Goal: Information Seeking & Learning: Learn about a topic

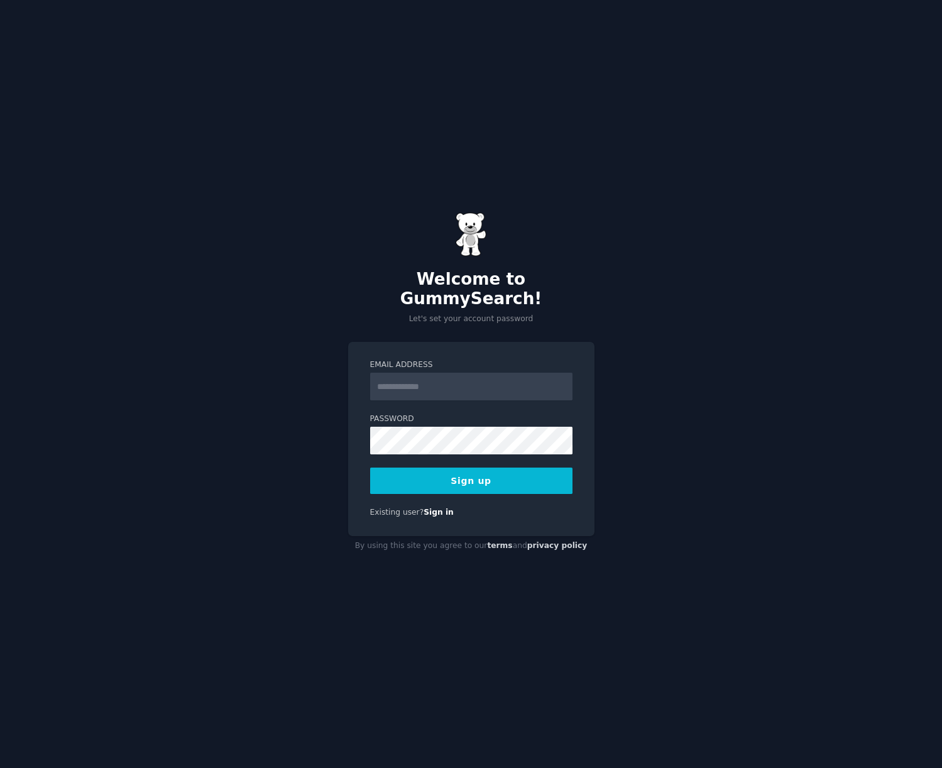
click at [408, 382] on input "Email Address" at bounding box center [471, 387] width 202 height 28
type input "**********"
click at [370, 468] on button "Sign up" at bounding box center [471, 481] width 202 height 26
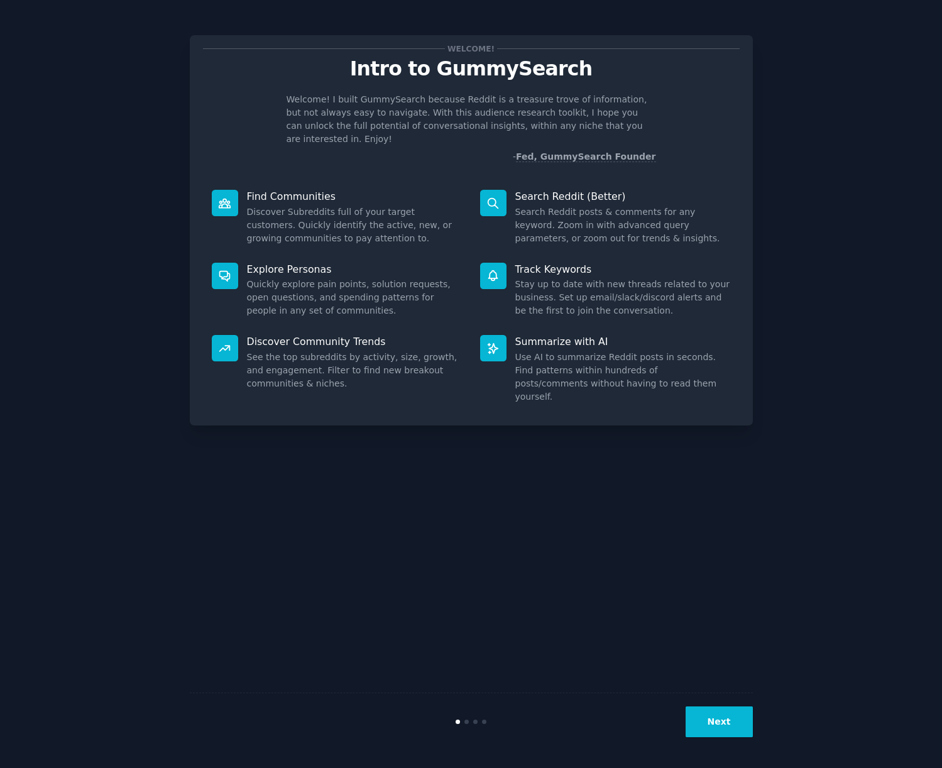
click at [735, 709] on button "Next" at bounding box center [719, 721] width 67 height 31
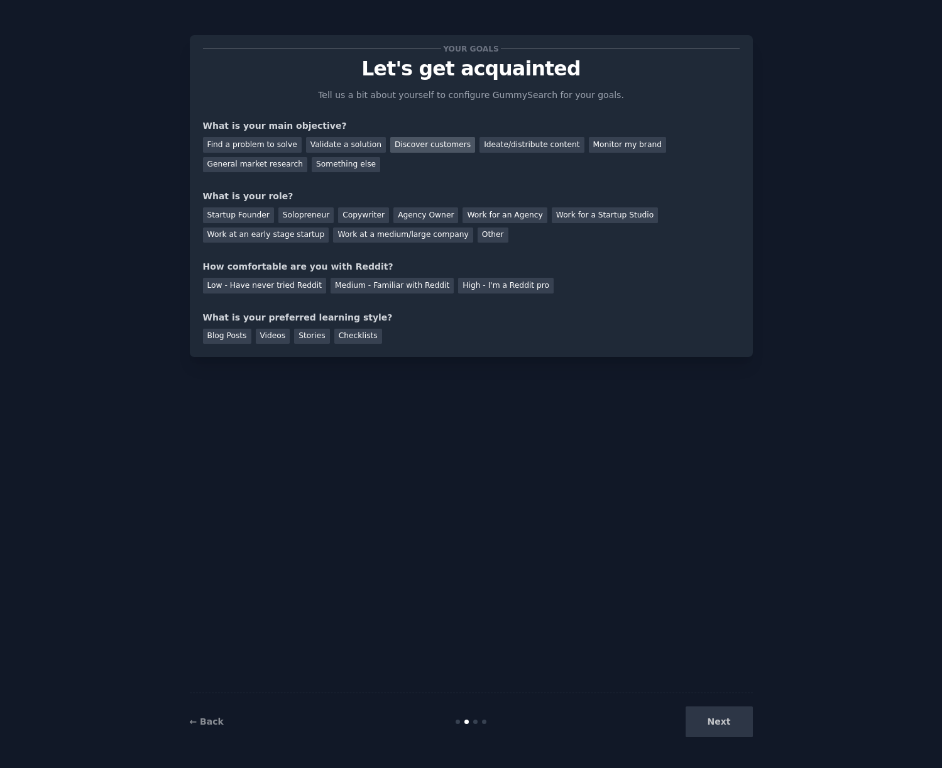
click at [437, 146] on div "Discover customers" at bounding box center [432, 145] width 85 height 16
click at [337, 146] on div "Validate a solution" at bounding box center [346, 145] width 80 height 16
click at [427, 146] on div "Discover customers" at bounding box center [432, 145] width 85 height 16
click at [408, 216] on div "Agency Owner" at bounding box center [425, 215] width 65 height 16
click at [287, 280] on div "Low - Have never tried Reddit" at bounding box center [264, 286] width 123 height 16
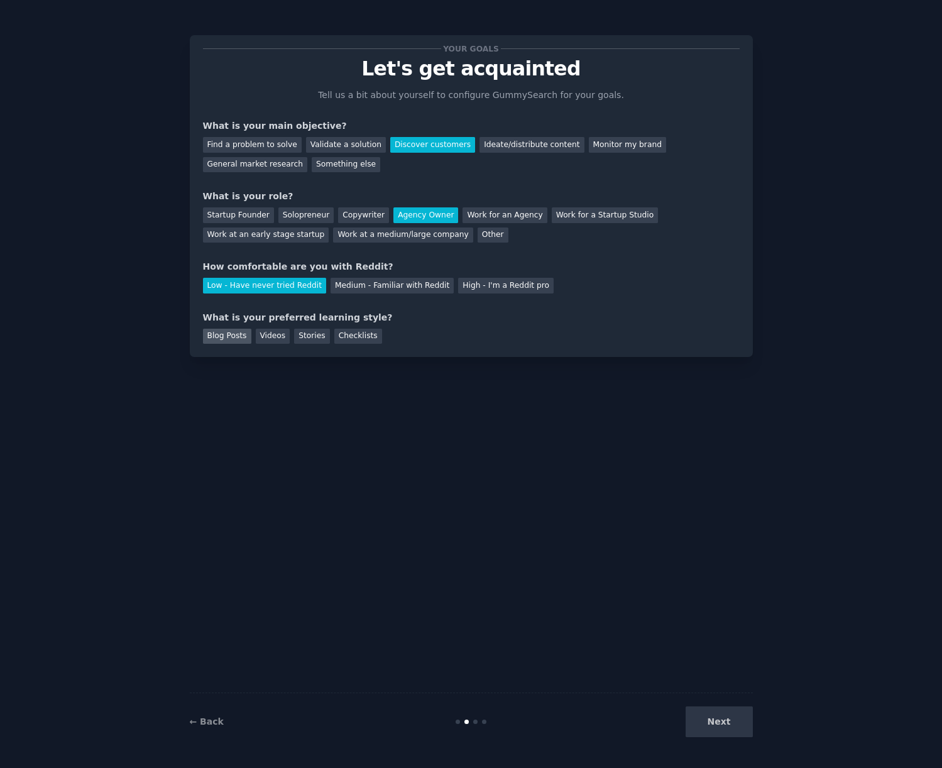
click at [238, 337] on div "Blog Posts" at bounding box center [227, 337] width 48 height 16
click at [371, 341] on div "Checklists" at bounding box center [358, 337] width 48 height 16
click at [717, 716] on button "Next" at bounding box center [719, 721] width 67 height 31
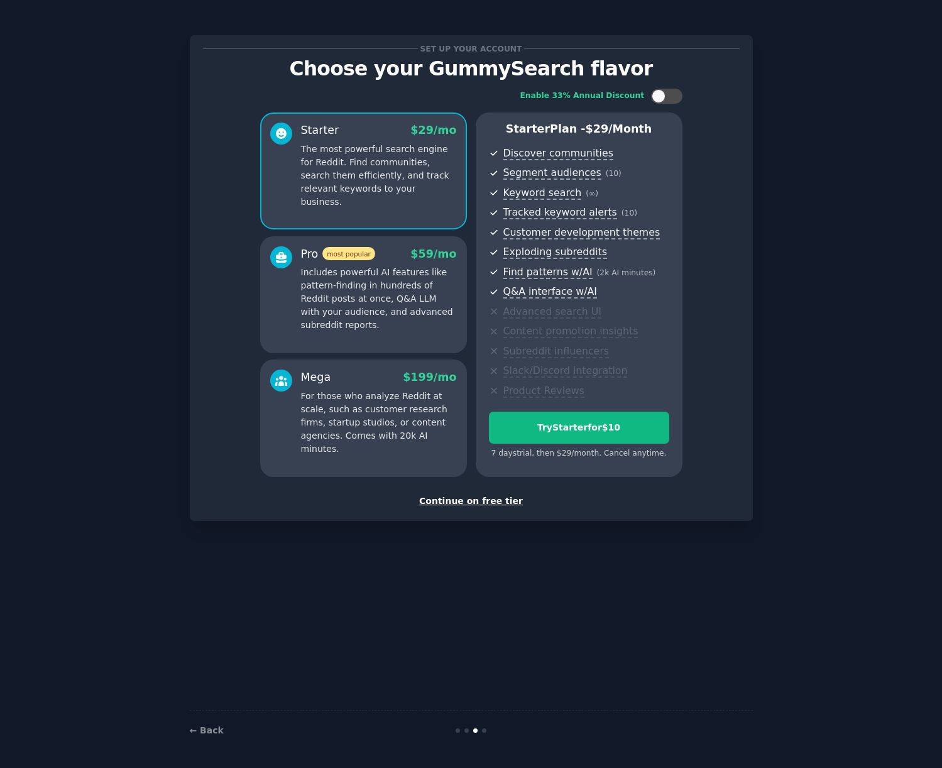
click at [488, 507] on div "Set up your account Choose your GummySearch flavor Enable 33% Annual Discount S…" at bounding box center [471, 278] width 563 height 486
click at [490, 500] on div "Continue on free tier" at bounding box center [471, 501] width 537 height 13
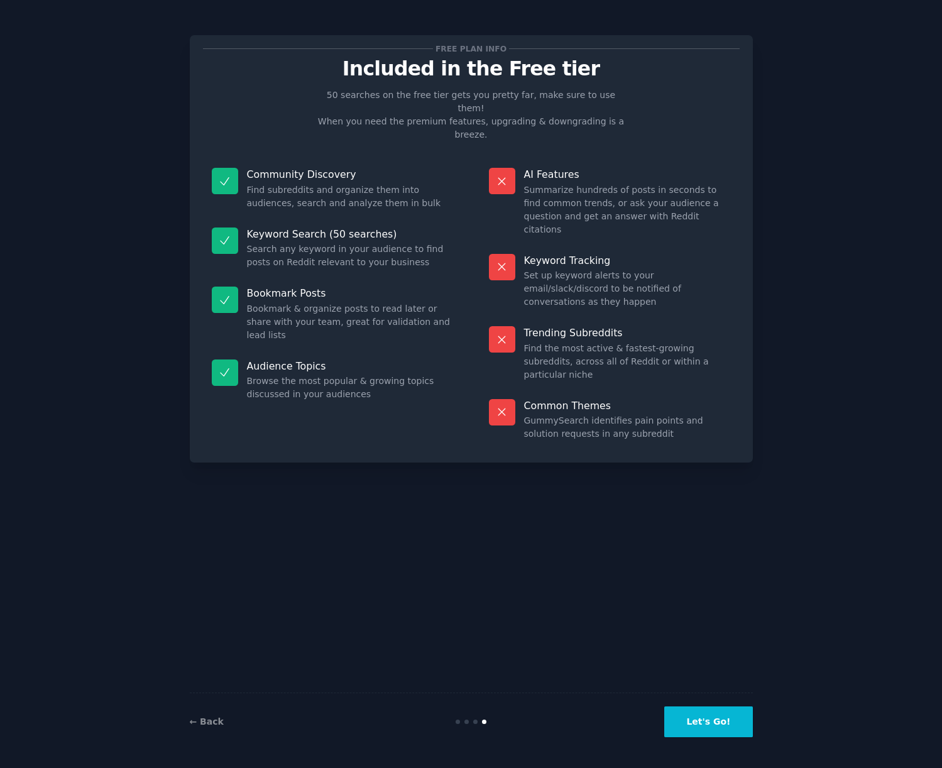
click at [706, 720] on button "Let's Go!" at bounding box center [708, 721] width 88 height 31
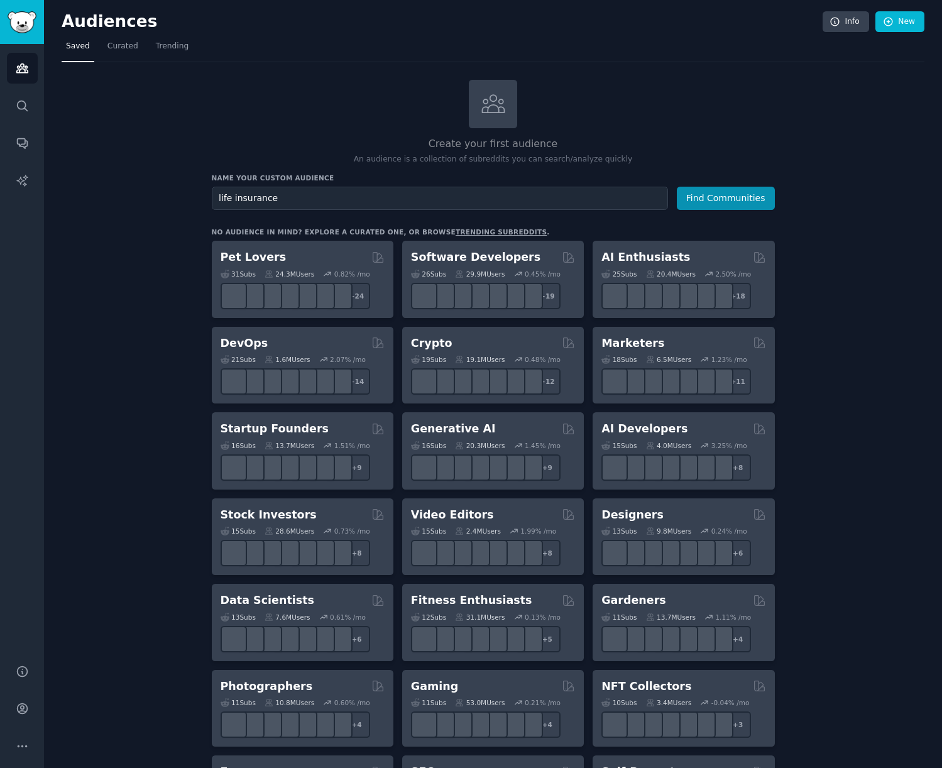
type input "life insurance"
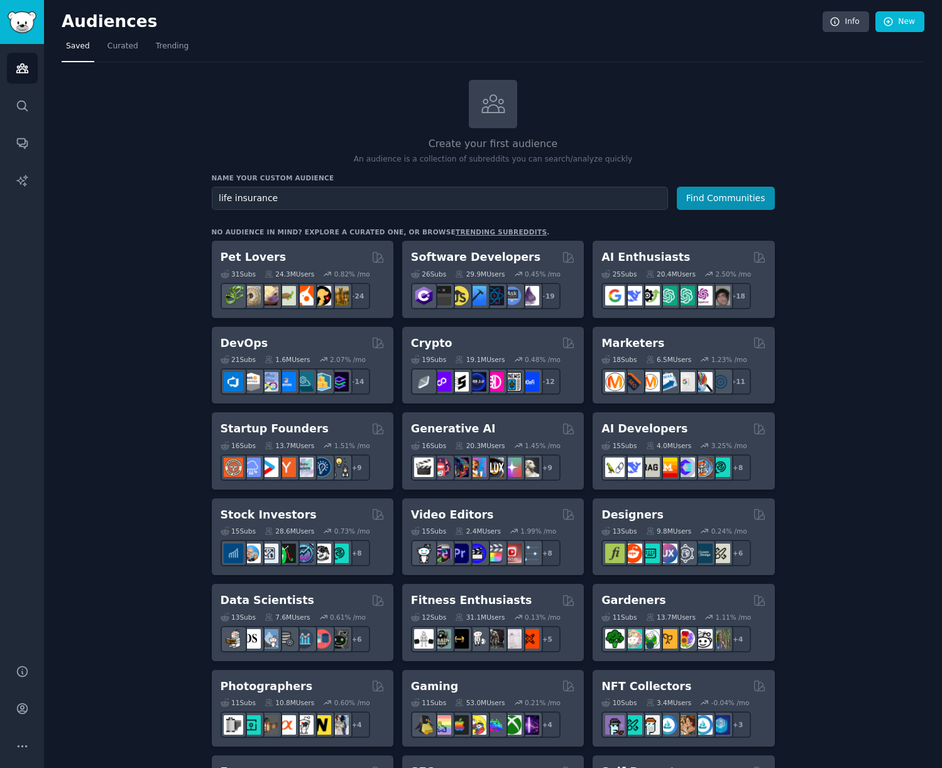
click at [677, 187] on button "Find Communities" at bounding box center [726, 198] width 98 height 23
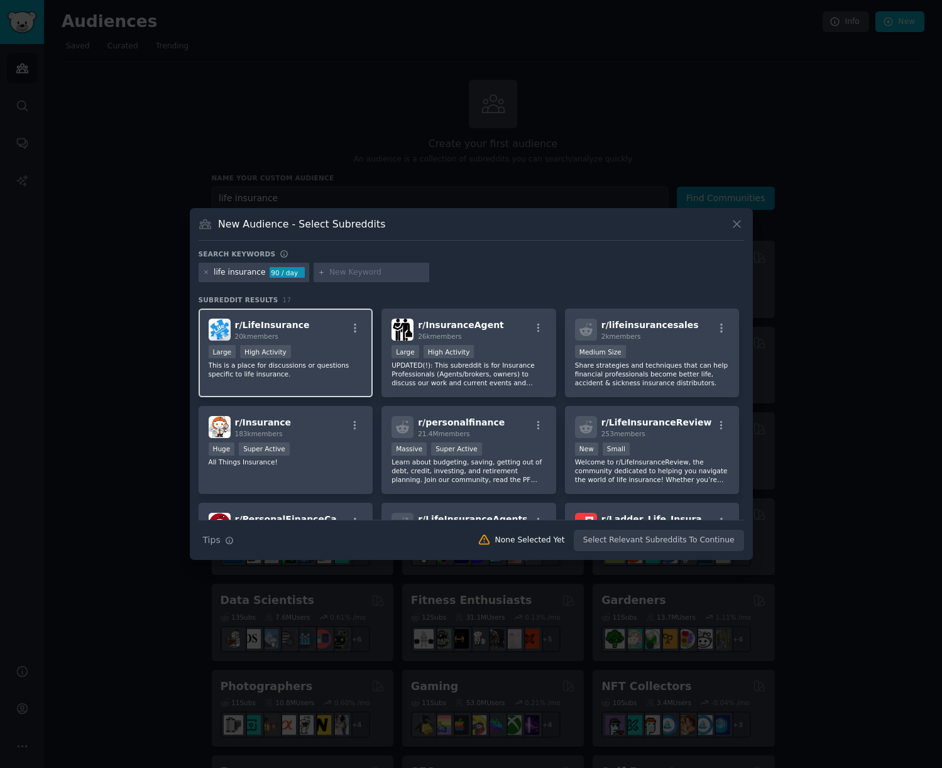
click at [310, 345] on div "Large High Activity" at bounding box center [286, 353] width 155 height 16
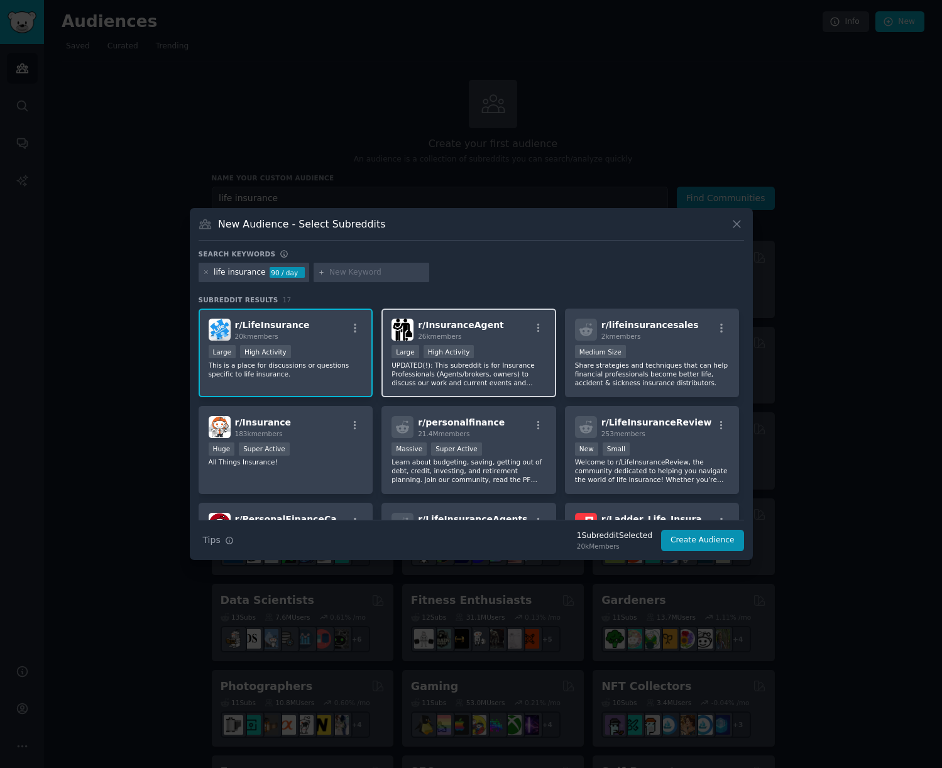
click at [495, 361] on p "UPDATED(!): This subreddit is for Insurance Professionals (Agents/brokers, owne…" at bounding box center [469, 374] width 155 height 26
click at [631, 388] on div "r/ lifeinsurancesales 2k members Medium Size Share strategies and techniques th…" at bounding box center [652, 353] width 175 height 89
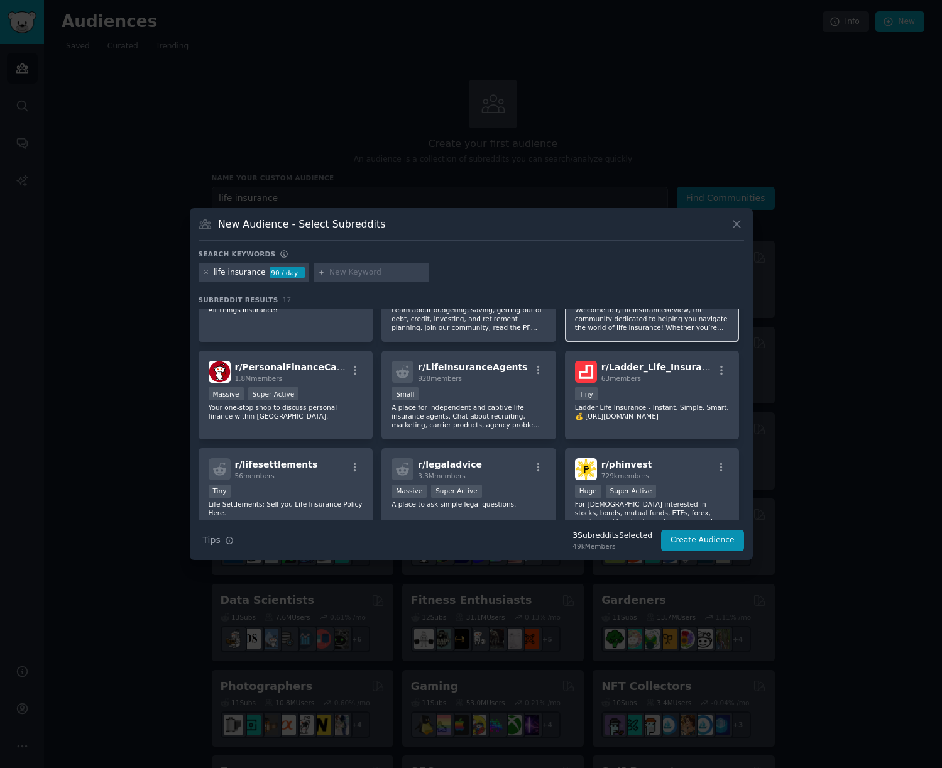
scroll to position [160, 0]
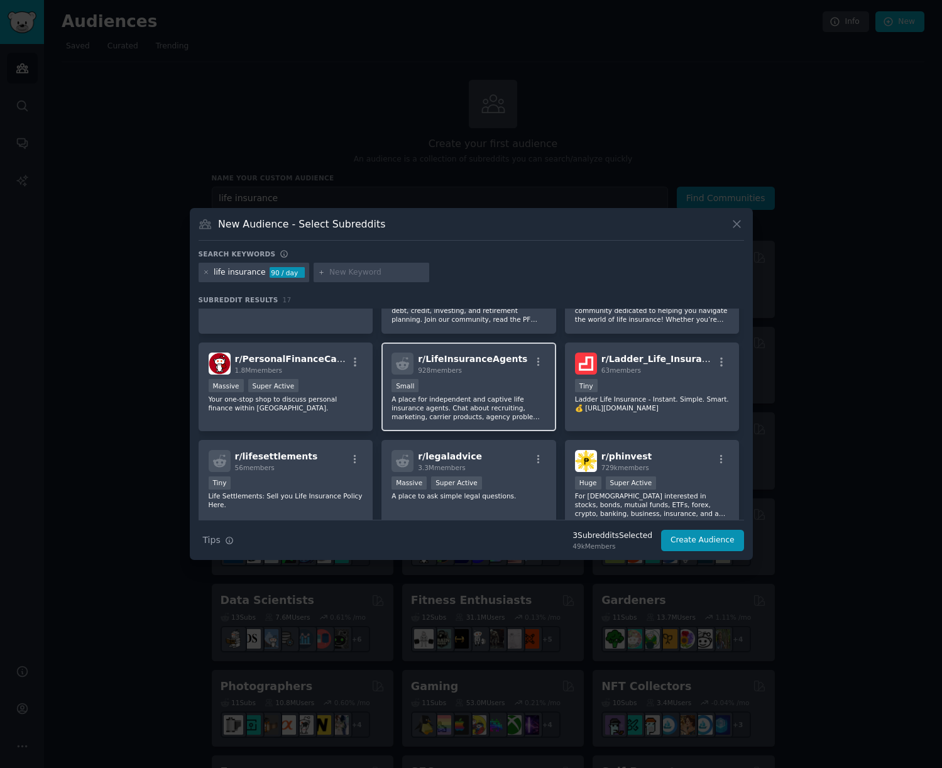
click at [533, 420] on p "A place for independent and captive life insurance agents. Chat about recruitin…" at bounding box center [469, 408] width 155 height 26
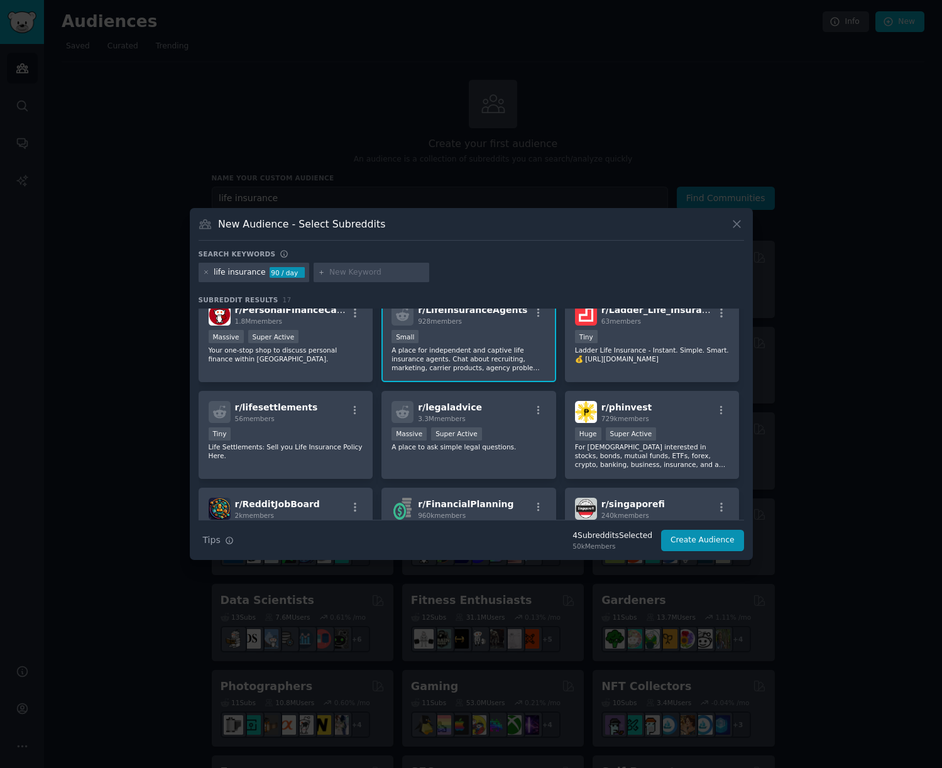
scroll to position [216, 0]
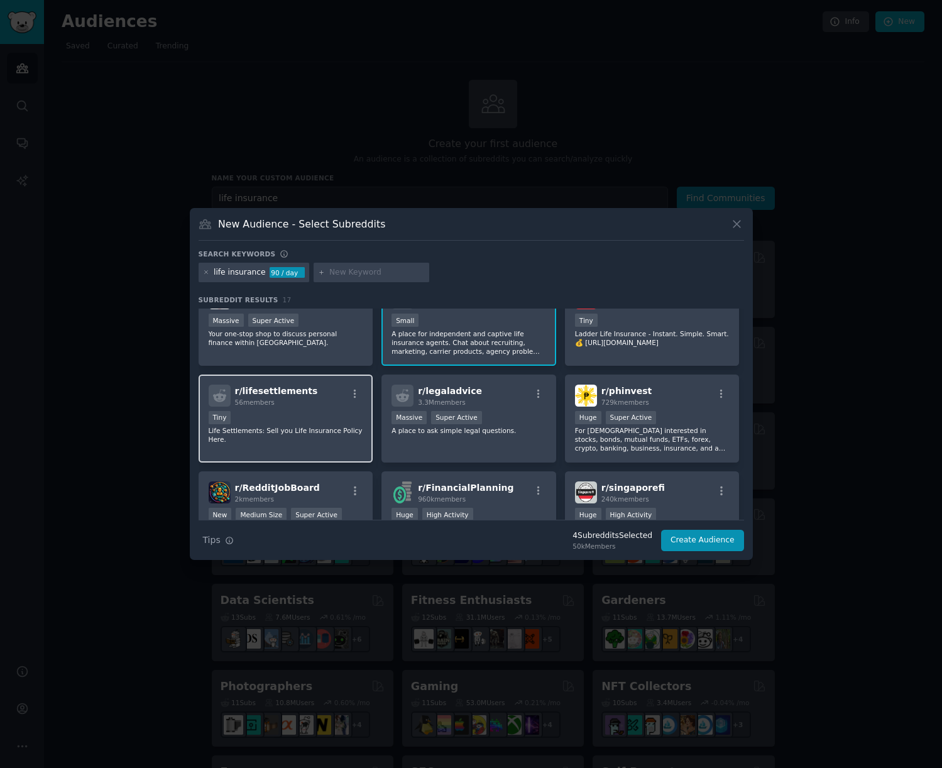
click at [319, 452] on div "r/ lifesettlements 56 members Tiny Life Settlements: Sell you Life Insurance Po…" at bounding box center [286, 419] width 175 height 89
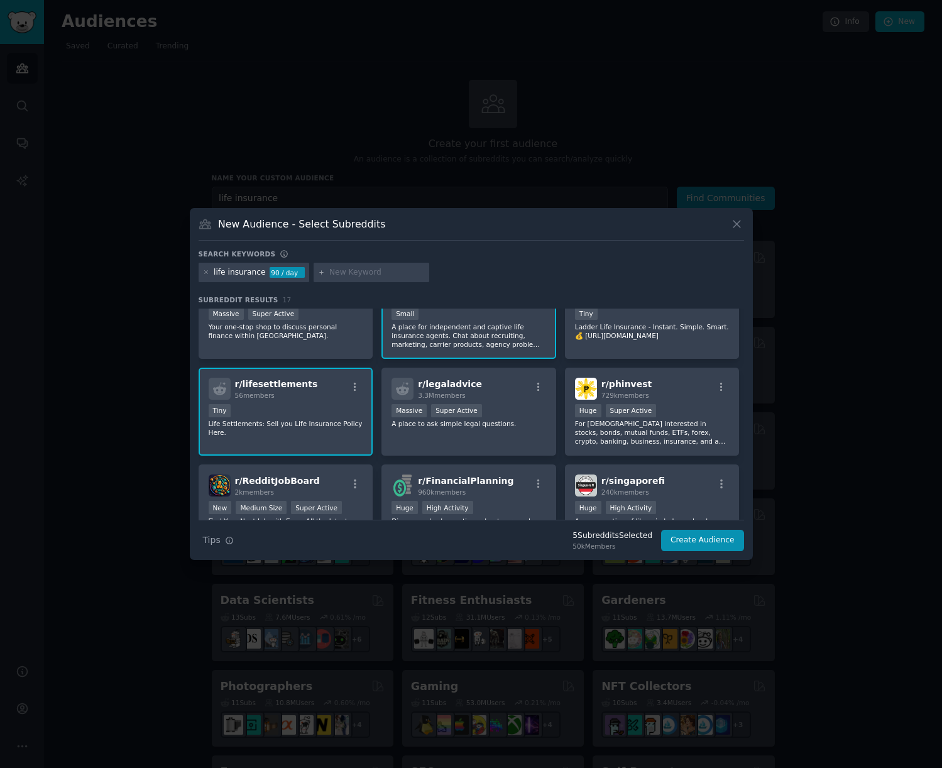
scroll to position [234, 0]
click at [321, 438] on div "r/ lifesettlements 56 members Tiny Life Settlements: Sell you Life Insurance Po…" at bounding box center [286, 410] width 175 height 89
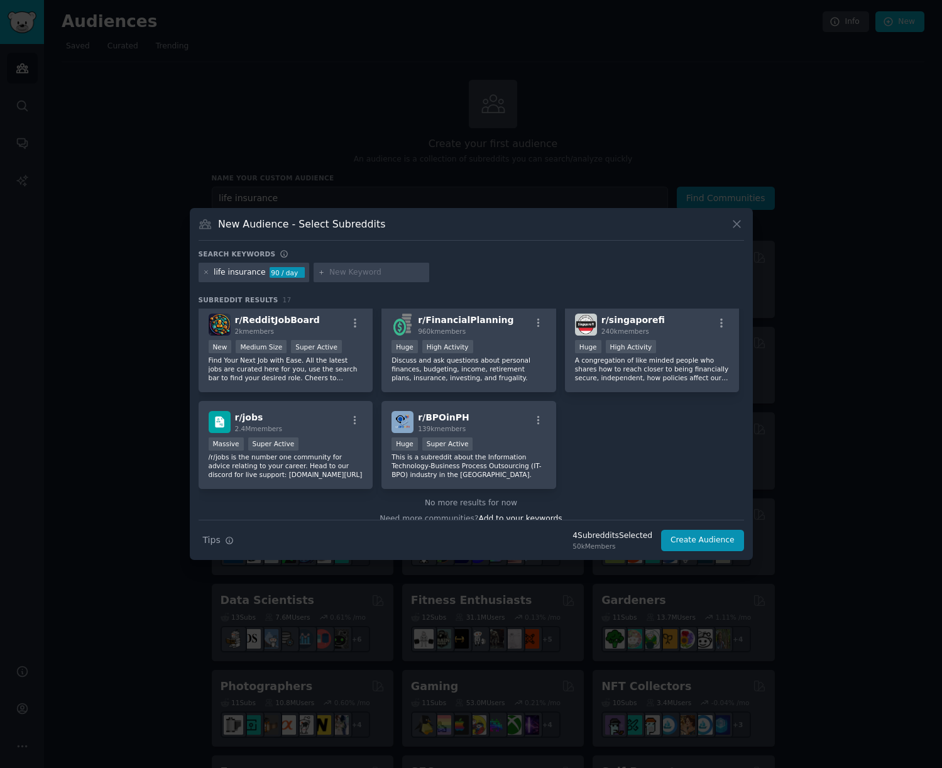
scroll to position [407, 0]
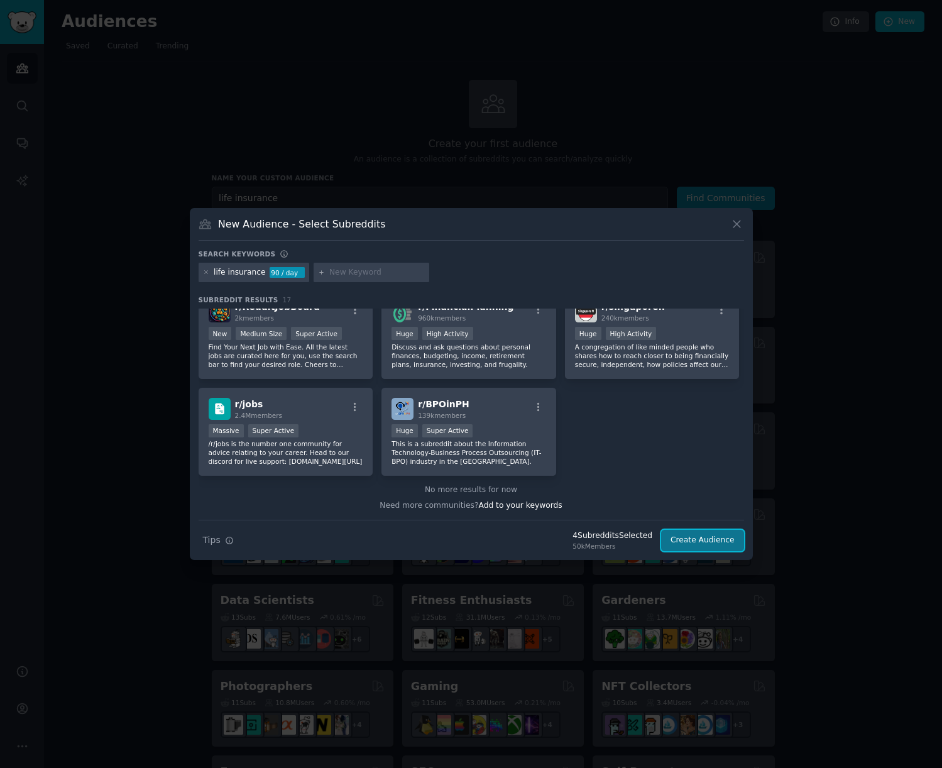
click at [707, 539] on button "Create Audience" at bounding box center [702, 540] width 83 height 21
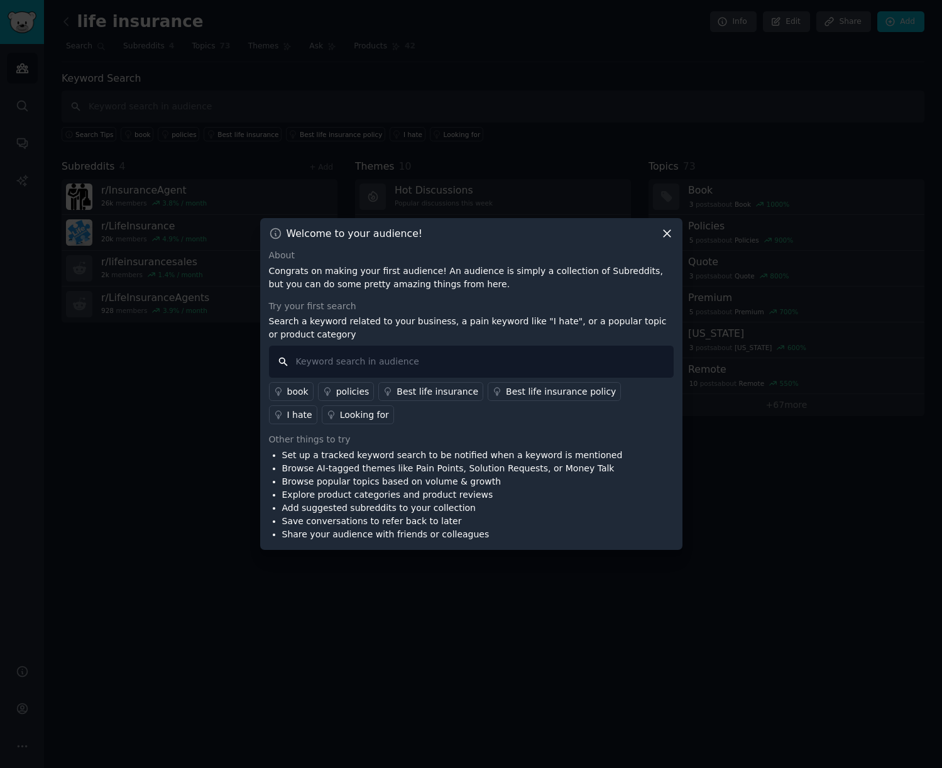
click at [388, 358] on input "text" at bounding box center [471, 362] width 405 height 32
type input "leads"
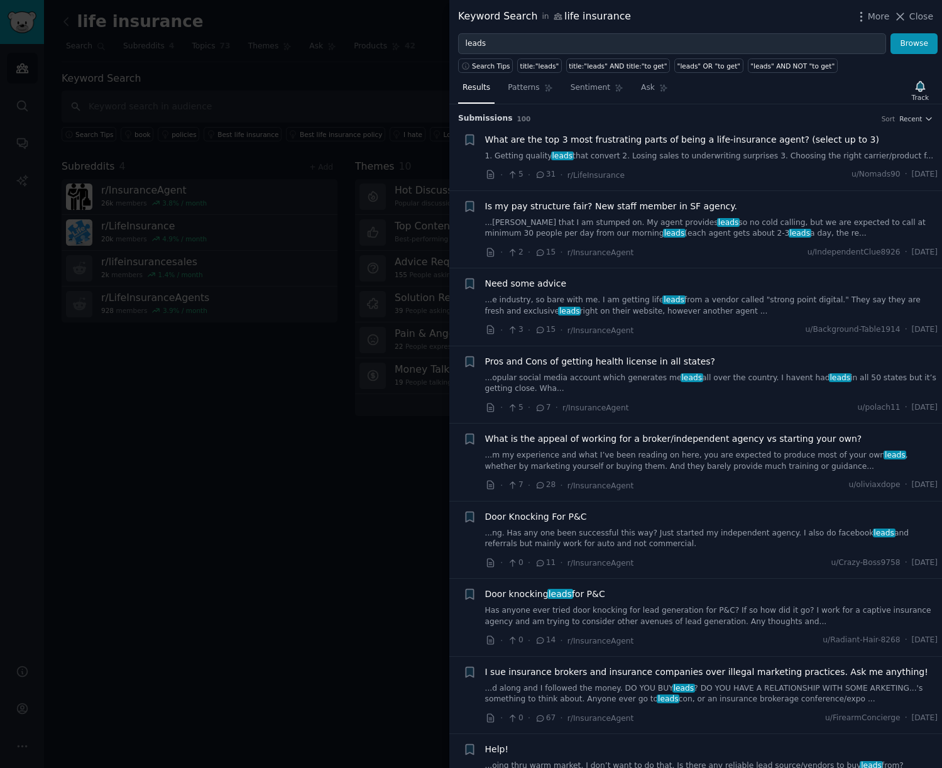
click at [622, 137] on span "What are the top 3 most frustrating parts of being a life-insurance agent? (sel…" at bounding box center [682, 139] width 394 height 13
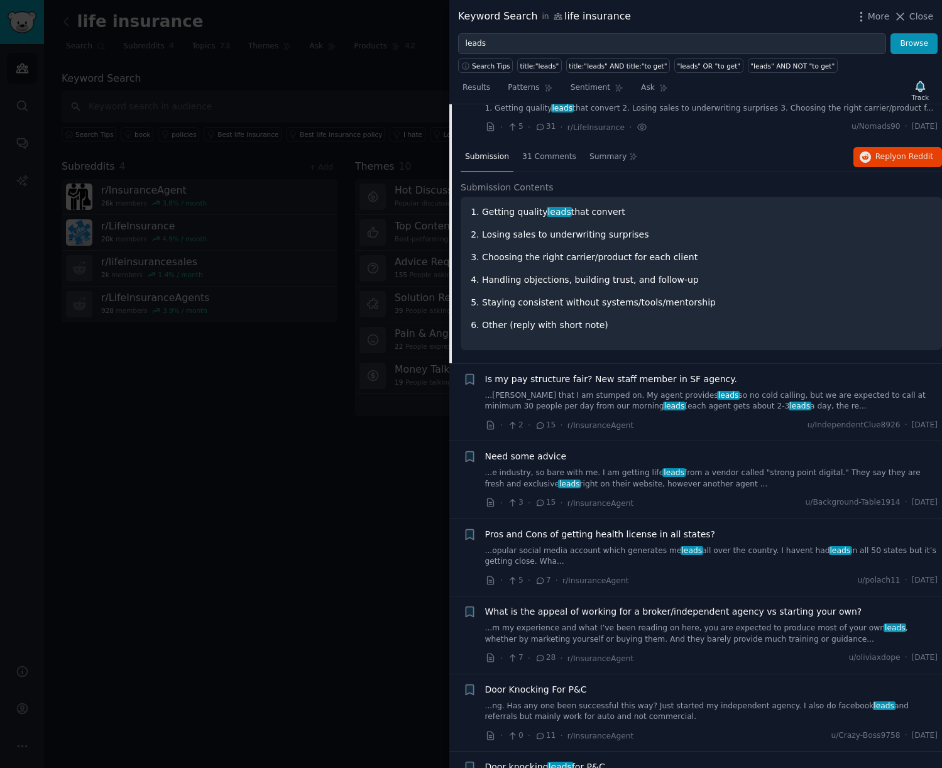
scroll to position [50, 0]
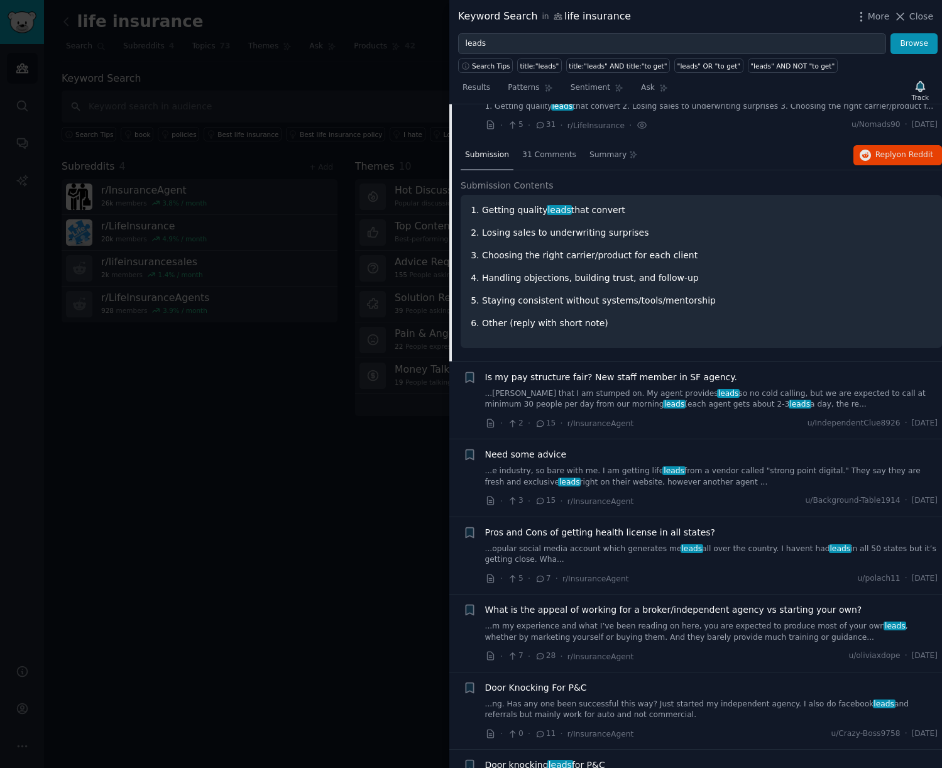
click at [723, 468] on link "...e industry, so bare with me. I am getting life leads from a vendor called "s…" at bounding box center [711, 477] width 453 height 22
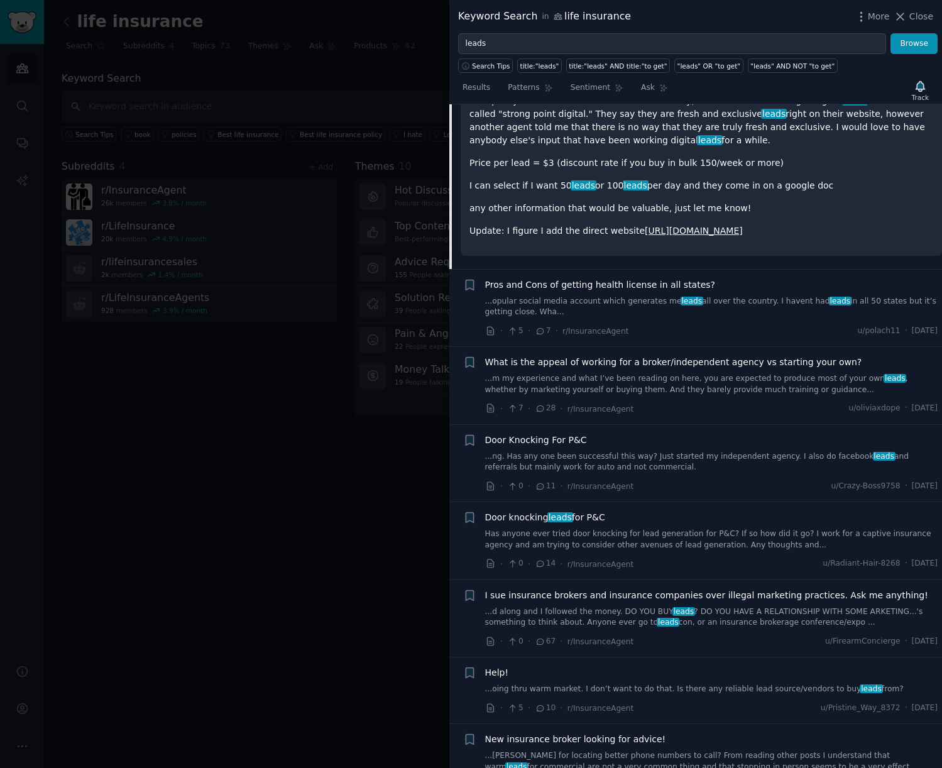
scroll to position [315, 0]
click at [735, 231] on link "[URL][DOMAIN_NAME]" at bounding box center [694, 230] width 98 height 10
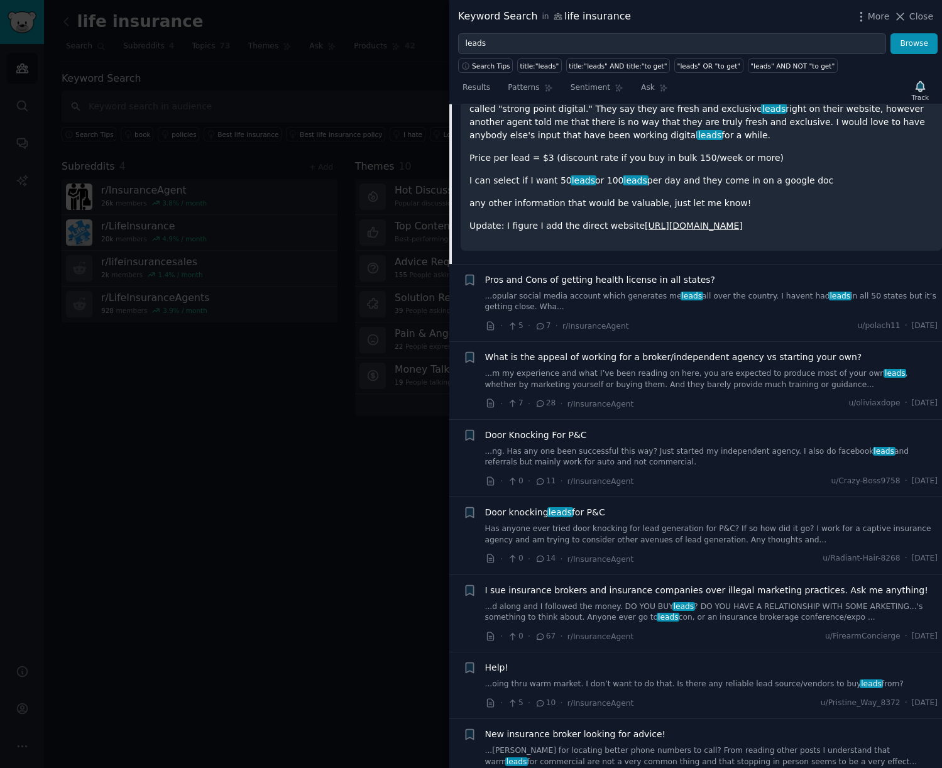
click at [746, 468] on link "...ng. Has any one been successful this way? Just started my independent agency…" at bounding box center [711, 457] width 453 height 22
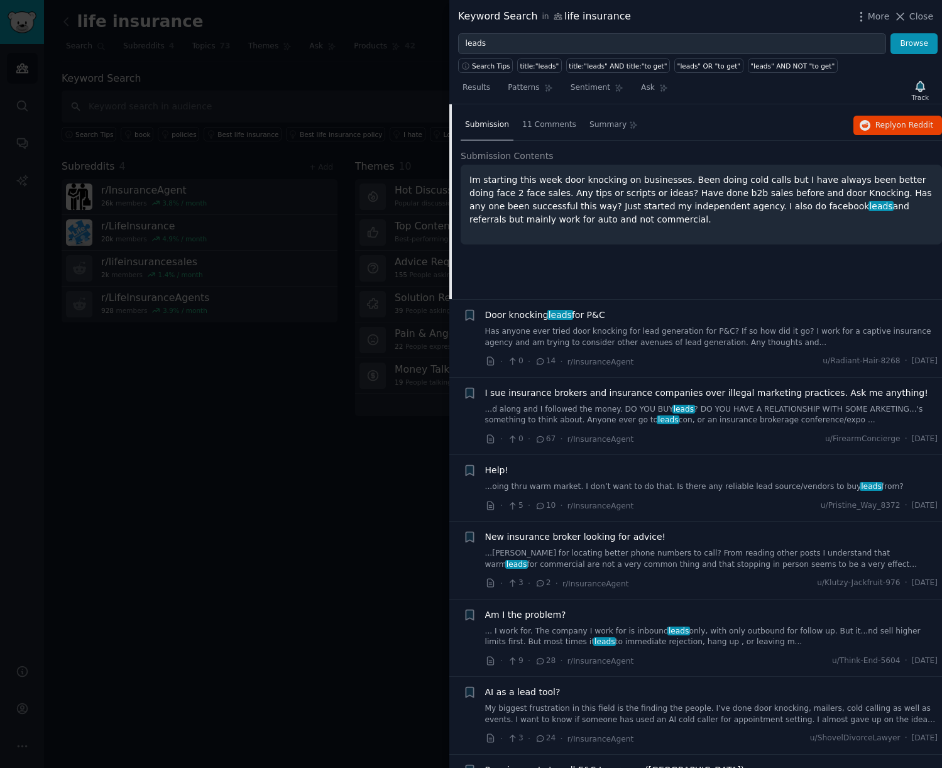
scroll to position [469, 0]
click at [745, 418] on link "...d along and I followed the money. DO YOU BUY leads ? DO YOU HAVE A RELATIONS…" at bounding box center [711, 414] width 453 height 22
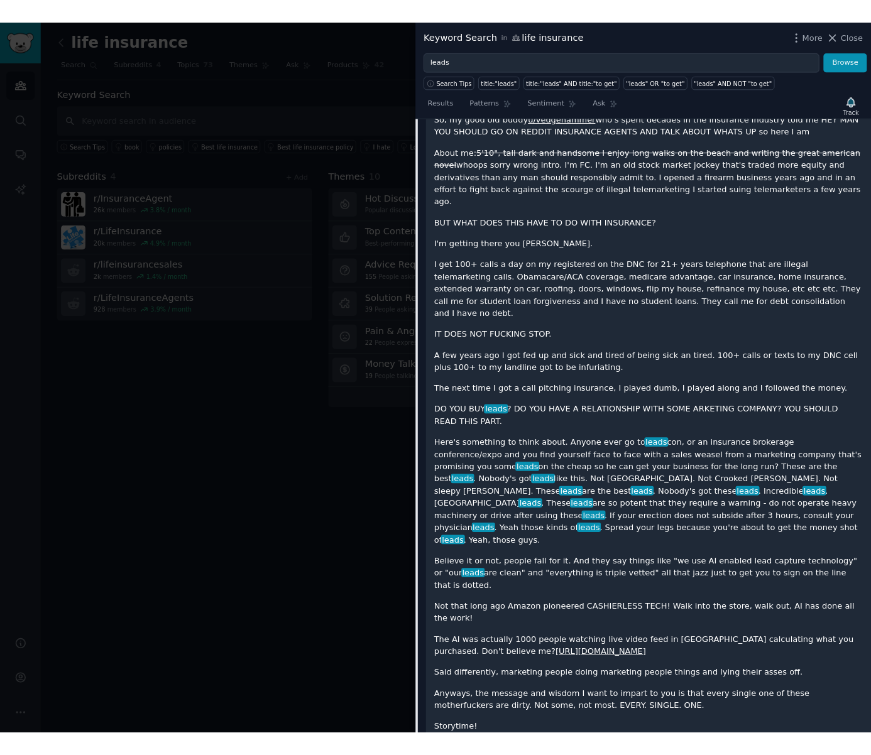
scroll to position [699, 0]
